Goal: Check status: Check status

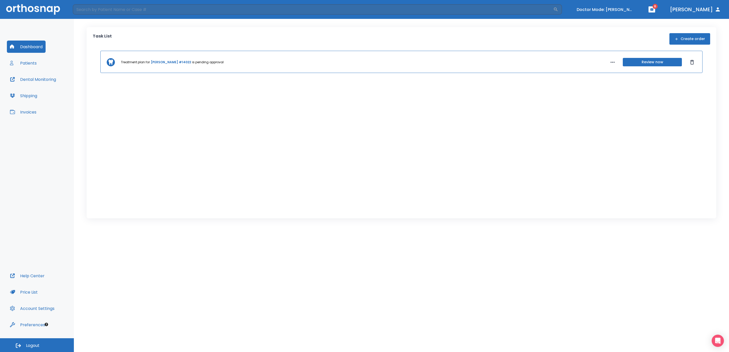
click at [32, 292] on button "Price List" at bounding box center [24, 292] width 34 height 12
click at [630, 11] on button "Turn off Doctor mode" at bounding box center [605, 9] width 61 height 8
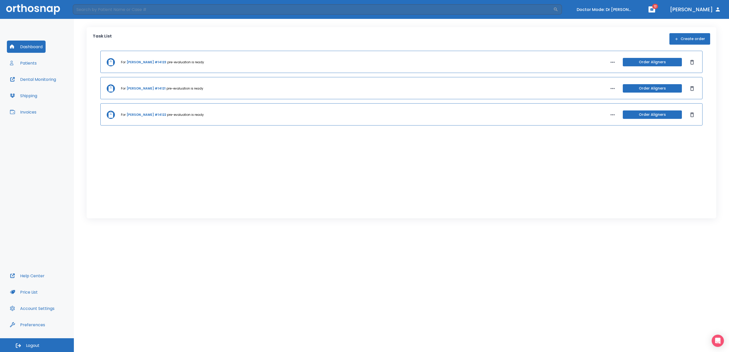
click at [139, 89] on link "[PERSON_NAME] #14121" at bounding box center [146, 88] width 39 height 5
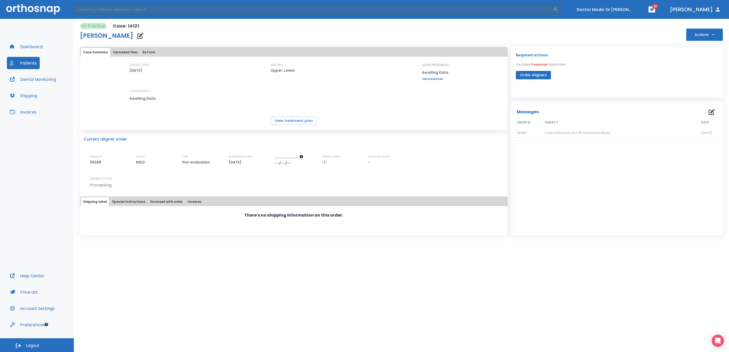
click at [566, 132] on span "Case Evaluation and 3D Simulation Ready" at bounding box center [578, 133] width 66 height 4
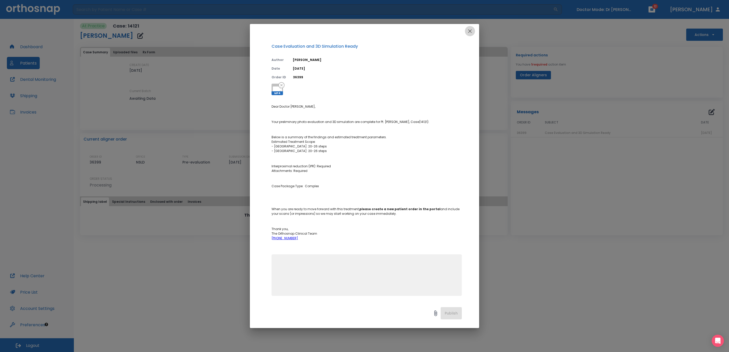
click at [469, 32] on icon "button" at bounding box center [470, 31] width 4 height 4
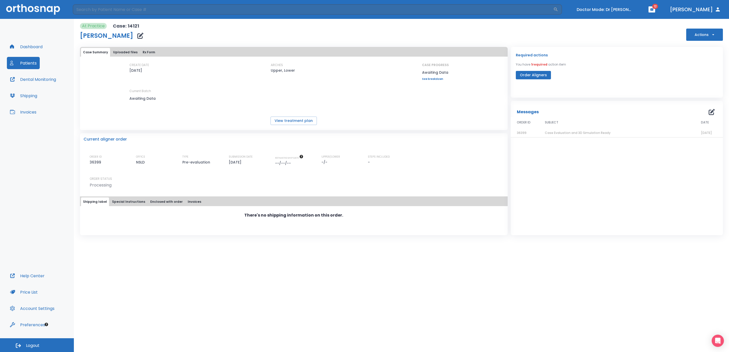
click at [22, 64] on button "Patients" at bounding box center [23, 63] width 33 height 12
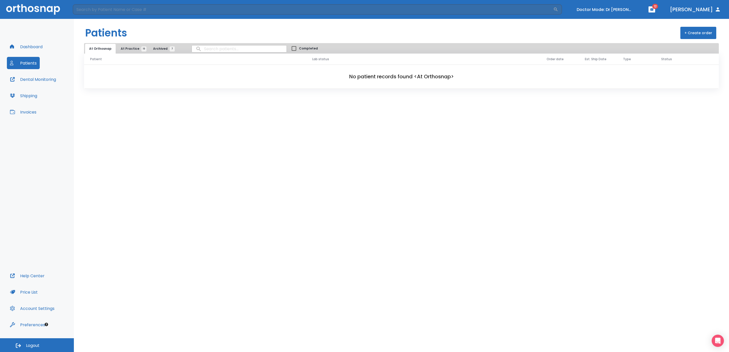
click at [126, 49] on span "At Practice 10" at bounding box center [132, 48] width 23 height 5
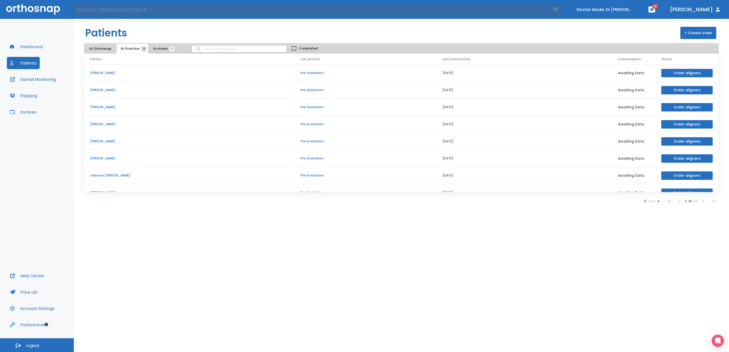
click at [109, 74] on p "[PERSON_NAME]" at bounding box center [189, 73] width 198 height 5
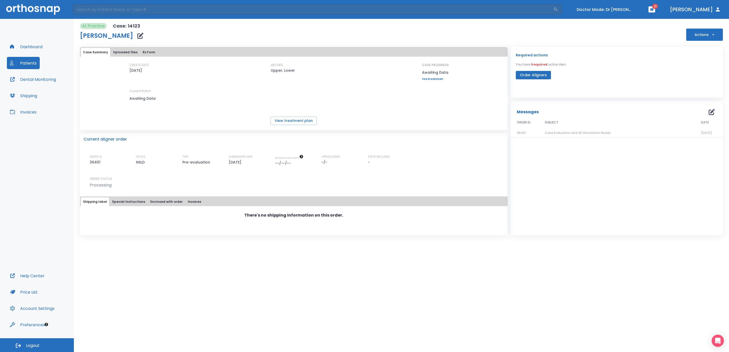
click at [571, 133] on span "Case Evaluation and 3D Simulation Ready" at bounding box center [578, 133] width 66 height 4
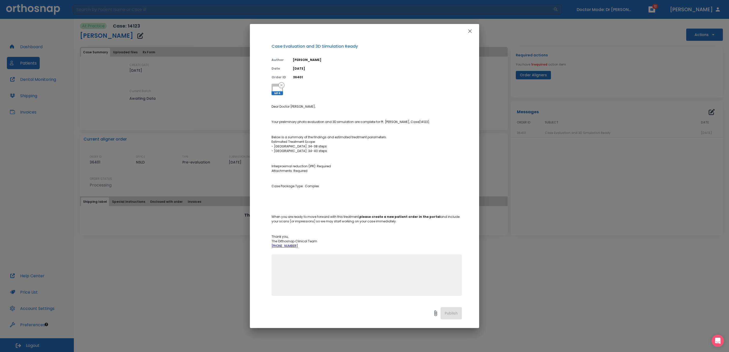
click at [471, 30] on icon "button" at bounding box center [470, 31] width 6 height 6
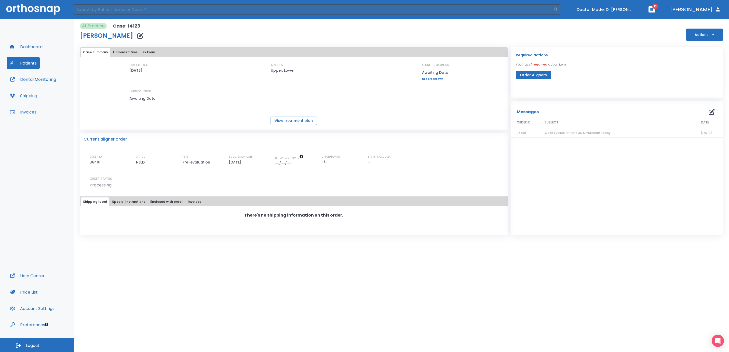
click at [558, 133] on span "Case Evaluation and 3D Simulation Ready" at bounding box center [578, 133] width 66 height 4
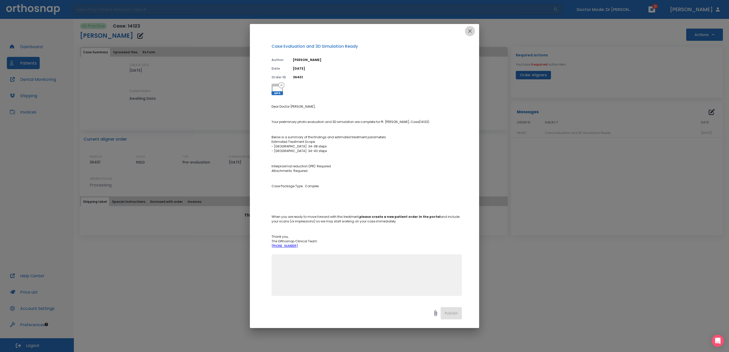
click at [468, 29] on icon "button" at bounding box center [470, 31] width 6 height 6
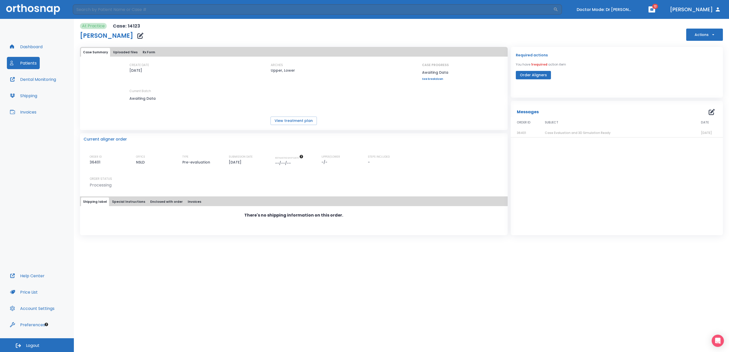
click at [563, 132] on span "Case Evaluation and 3D Simulation Ready" at bounding box center [578, 133] width 66 height 4
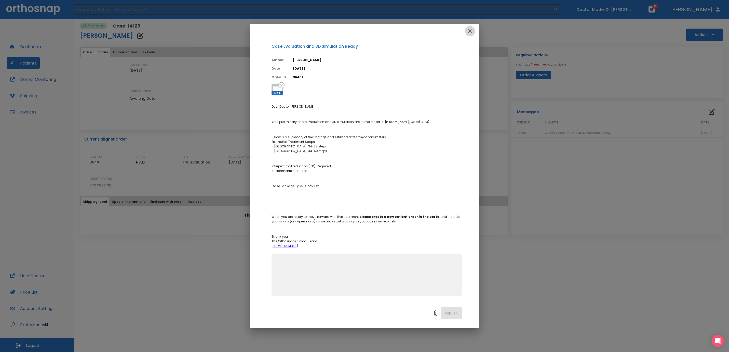
click at [470, 32] on icon "button" at bounding box center [470, 31] width 6 height 6
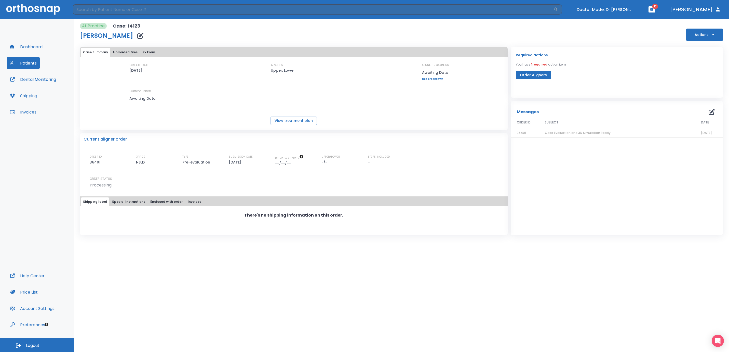
click at [557, 133] on span "Case Evaluation and 3D Simulation Ready" at bounding box center [578, 133] width 66 height 4
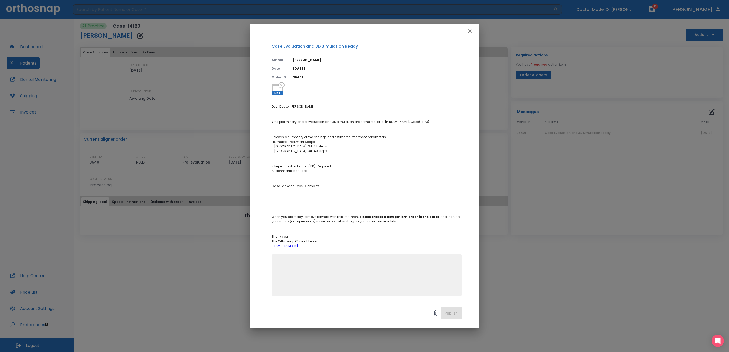
click at [465, 31] on button "button" at bounding box center [470, 31] width 10 height 10
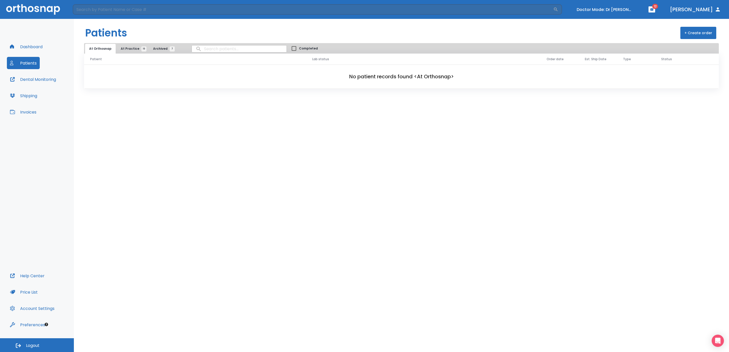
click at [128, 49] on span "At Practice 10" at bounding box center [132, 48] width 23 height 5
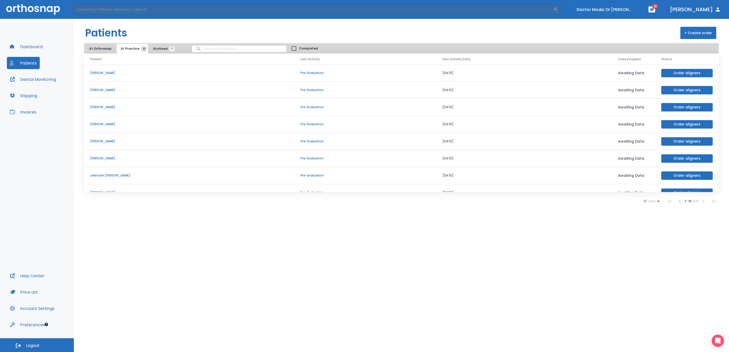
click at [105, 89] on p "[PERSON_NAME]" at bounding box center [189, 90] width 198 height 5
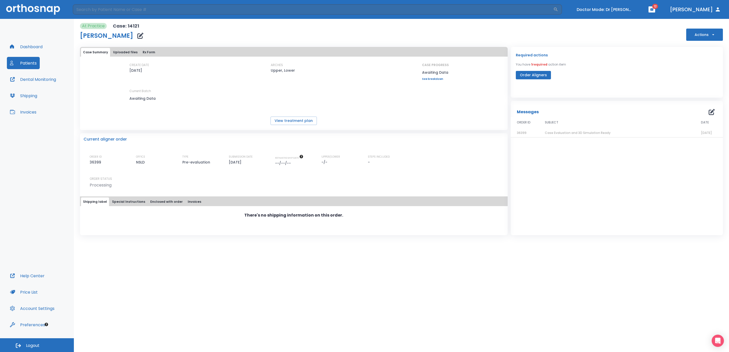
click at [28, 66] on button "Patients" at bounding box center [23, 63] width 33 height 12
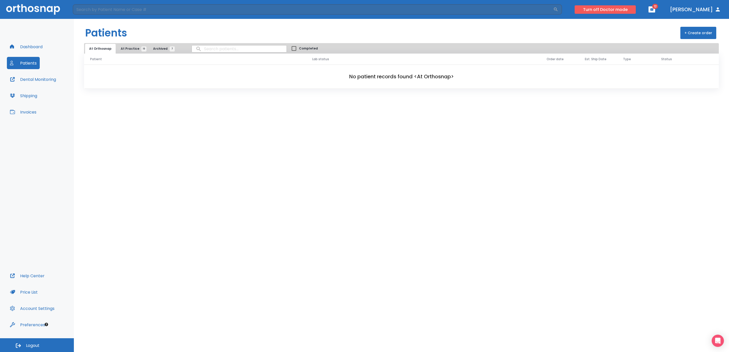
click at [611, 10] on button "Turn off Doctor mode" at bounding box center [605, 9] width 61 height 8
